Goal: Transaction & Acquisition: Download file/media

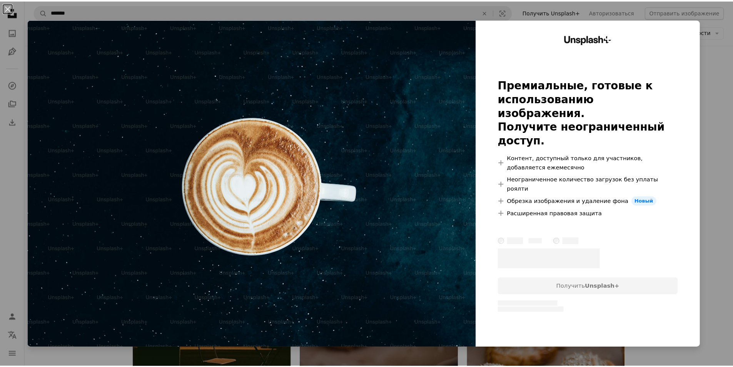
scroll to position [1502, 0]
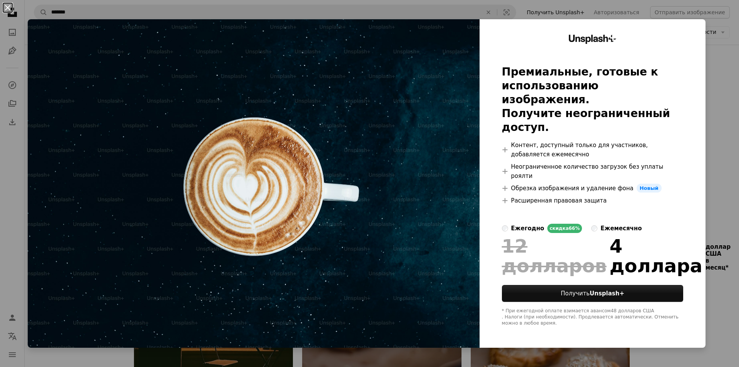
click at [8, 7] on button "An X shape" at bounding box center [7, 7] width 9 height 9
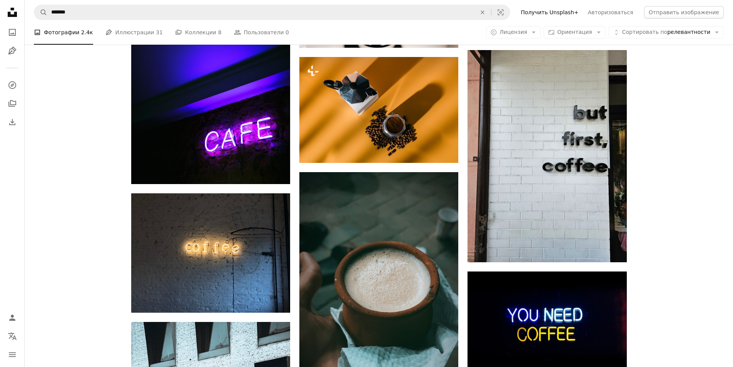
scroll to position [2695, 0]
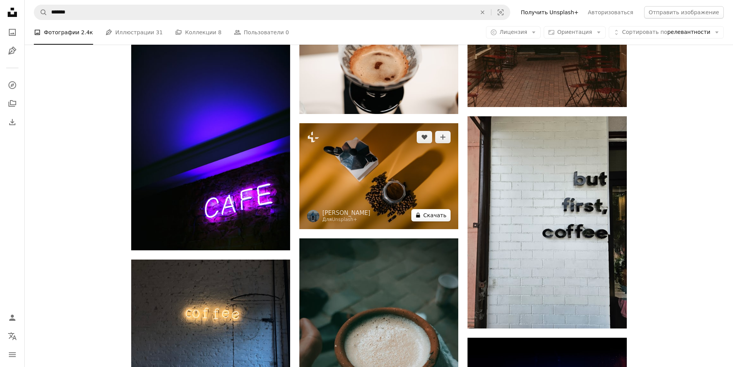
click at [437, 213] on font "Скачать" at bounding box center [434, 215] width 23 height 6
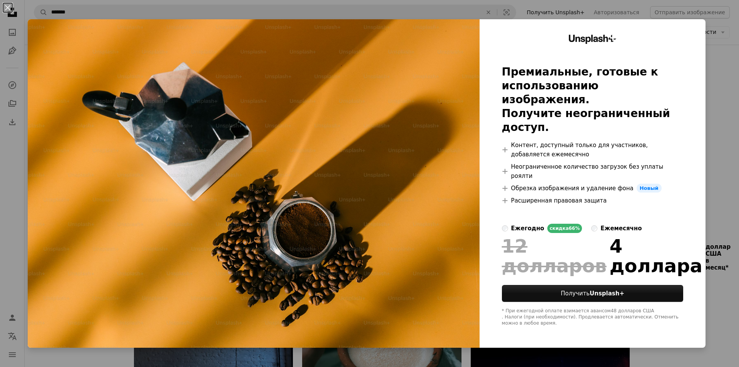
click at [9, 3] on button "An X shape" at bounding box center [7, 7] width 9 height 9
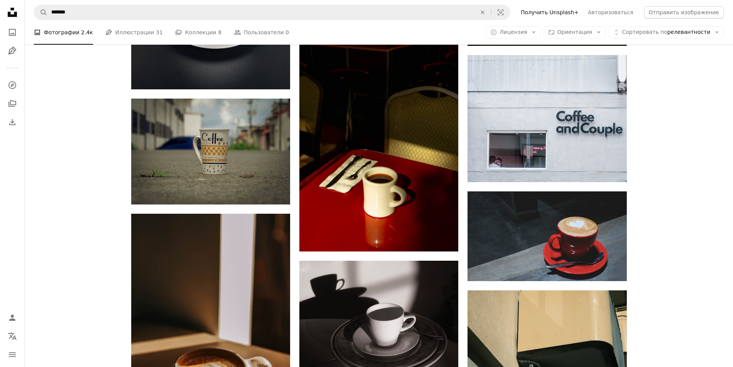
scroll to position [9739, 0]
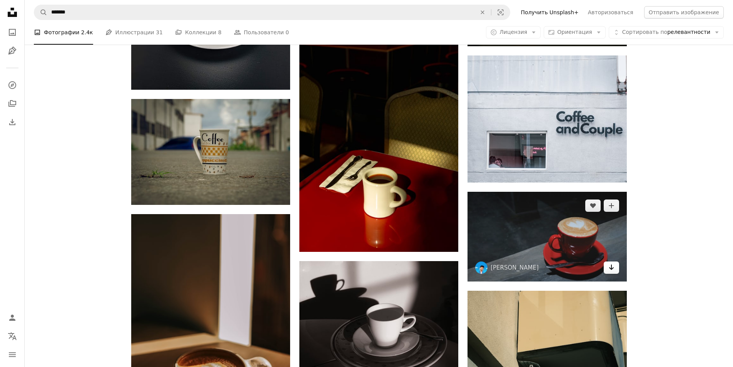
click at [610, 266] on icon "Arrow pointing down" at bounding box center [612, 267] width 6 height 9
